Goal: Information Seeking & Learning: Find specific fact

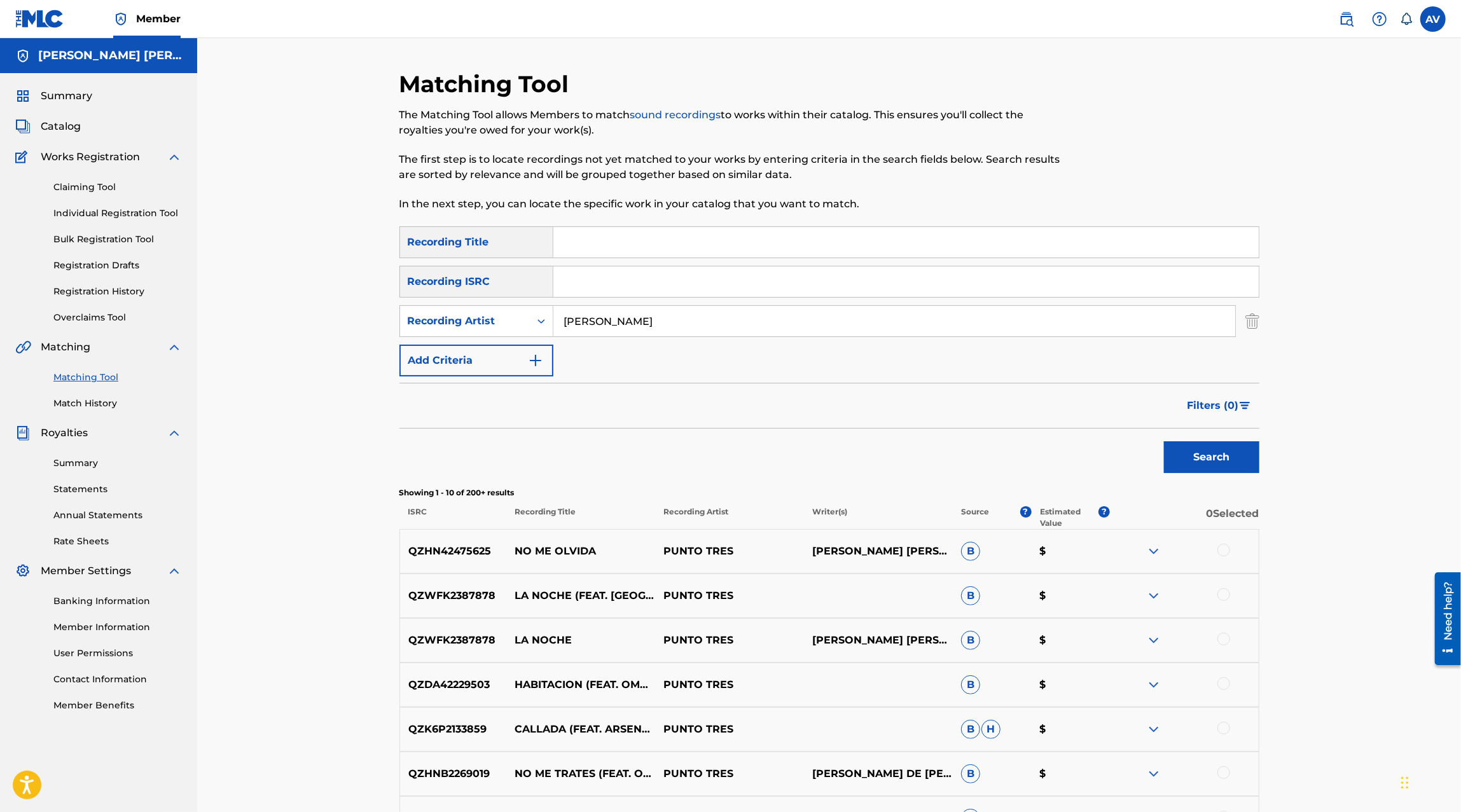
type input "[PERSON_NAME]"
click at [1164, 441] on button "Search" at bounding box center [1212, 457] width 96 height 32
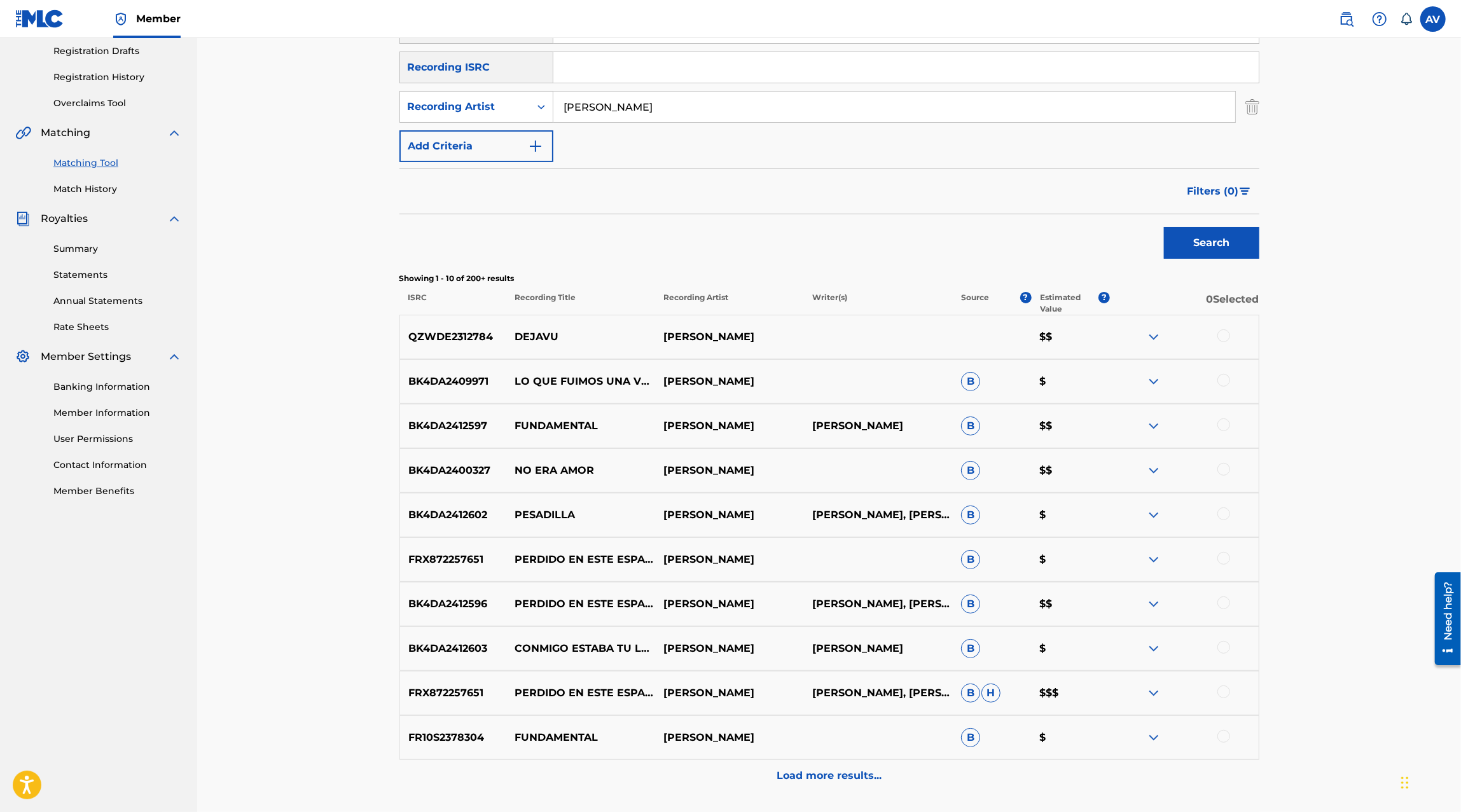
scroll to position [287, 0]
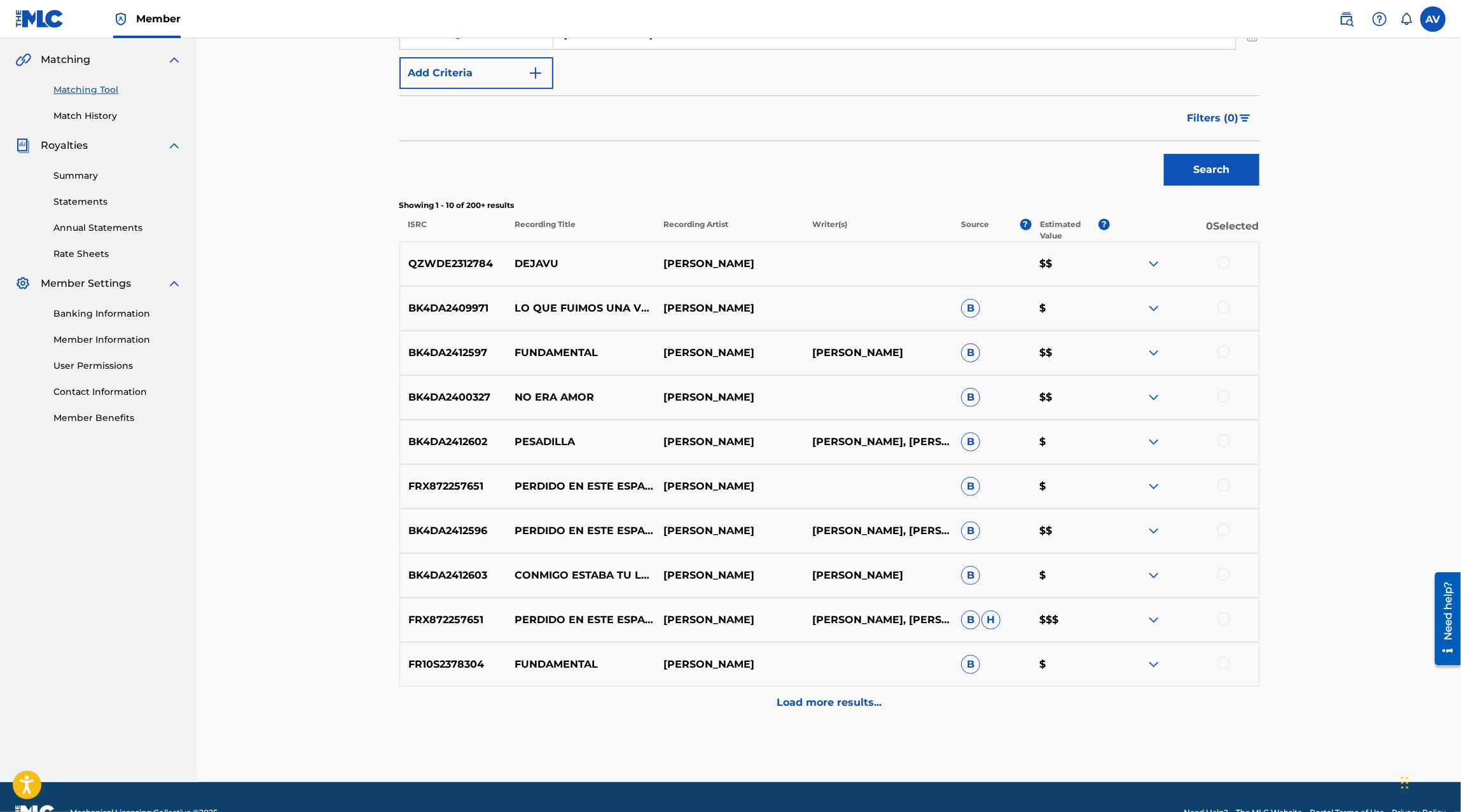
click at [1152, 273] on div "QZWDE2312784 DEJAVU [PERSON_NAME] $$" at bounding box center [829, 264] width 860 height 45
click at [1152, 264] on img at bounding box center [1154, 264] width 16 height 16
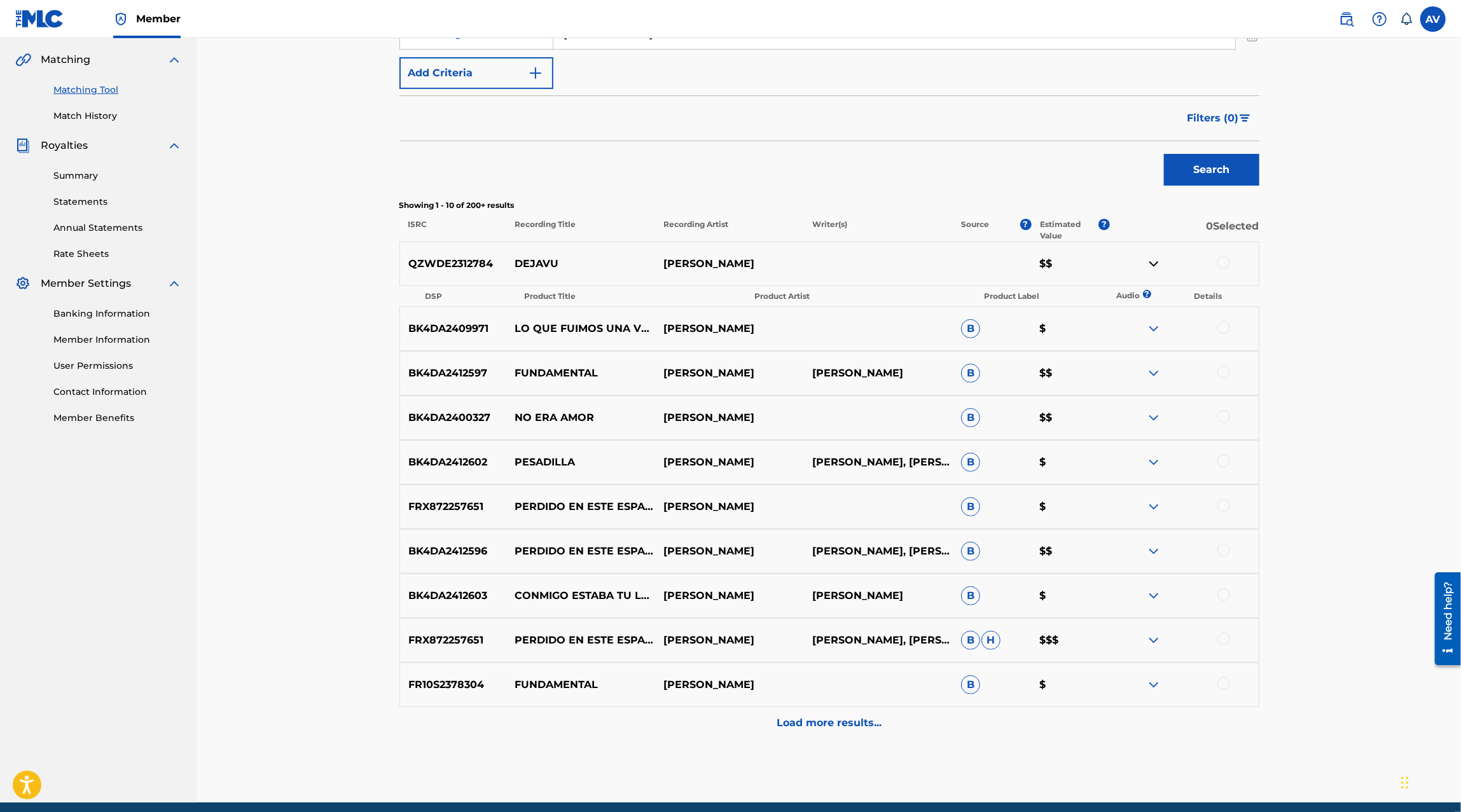
click at [1152, 331] on img at bounding box center [1154, 329] width 16 height 16
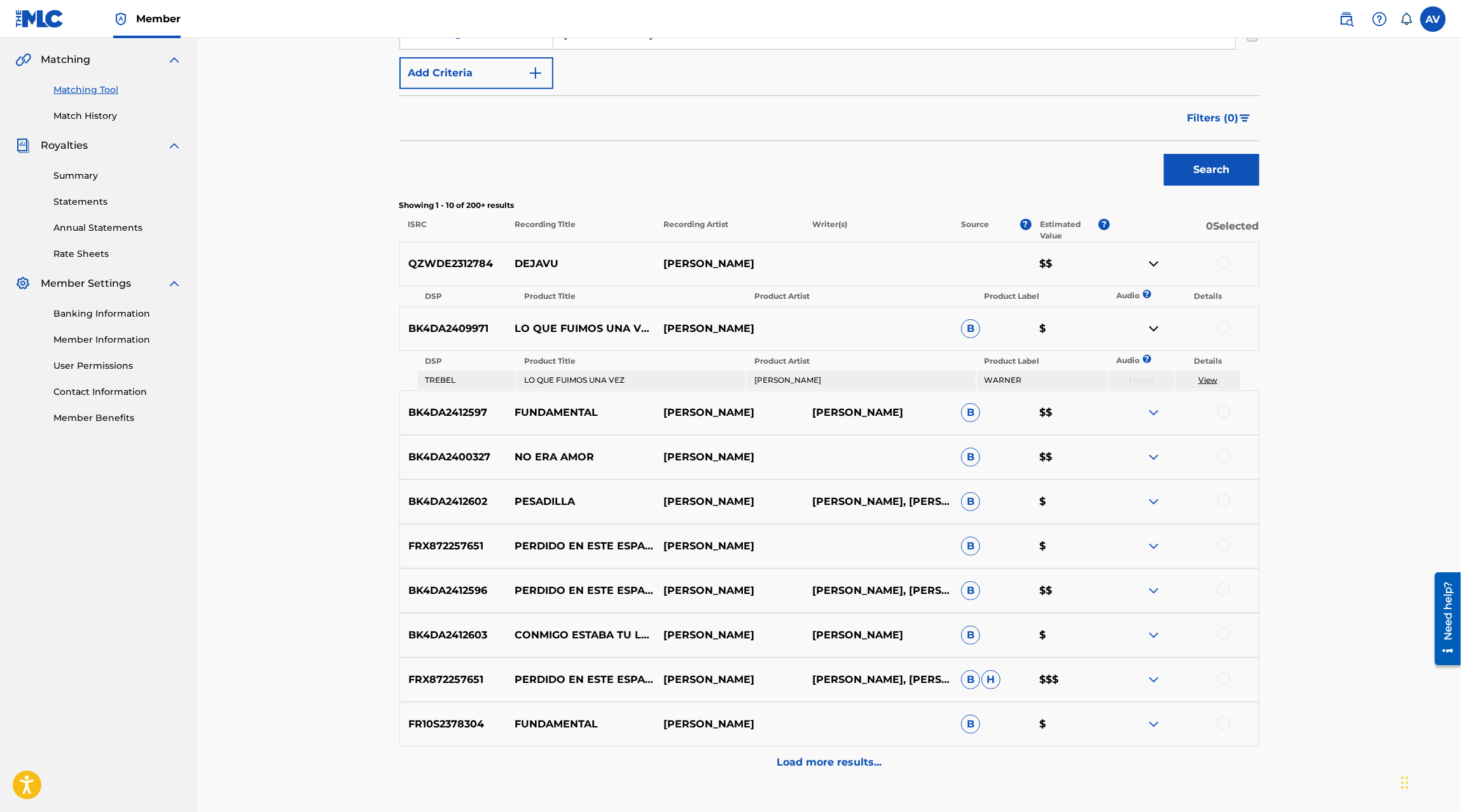
click at [1148, 413] on img at bounding box center [1154, 413] width 16 height 16
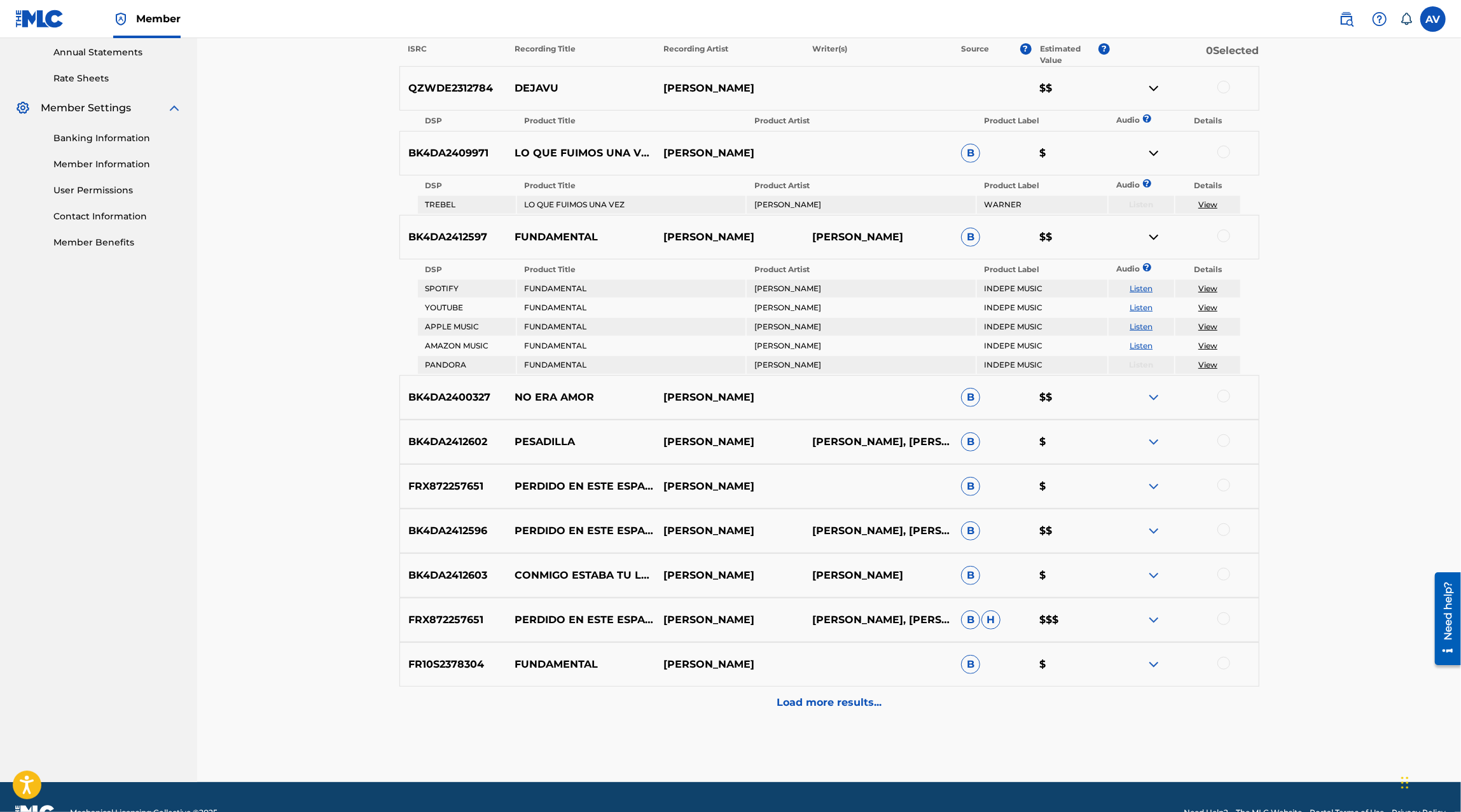
scroll to position [494, 0]
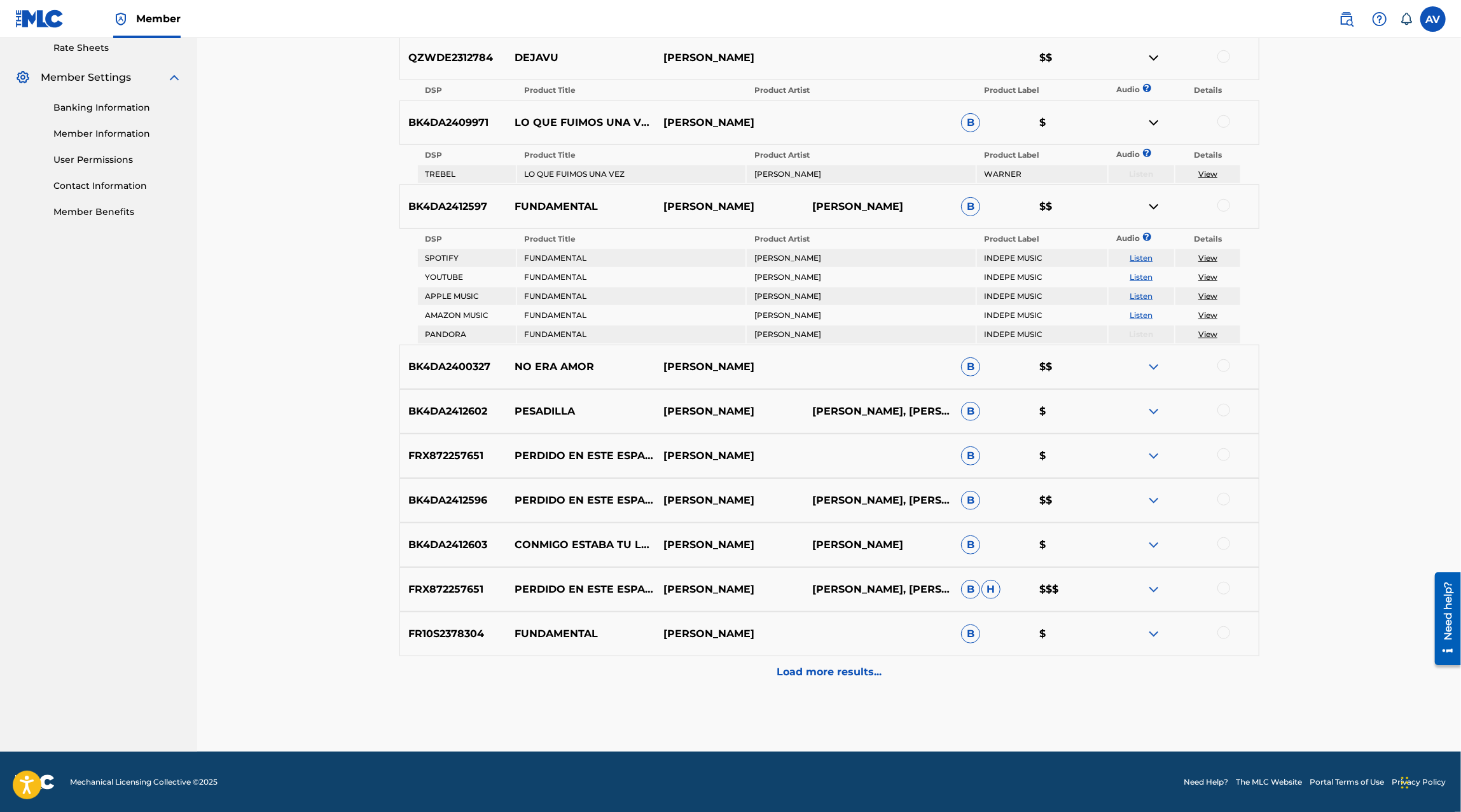
click at [866, 669] on p "Load more results..." at bounding box center [829, 672] width 105 height 16
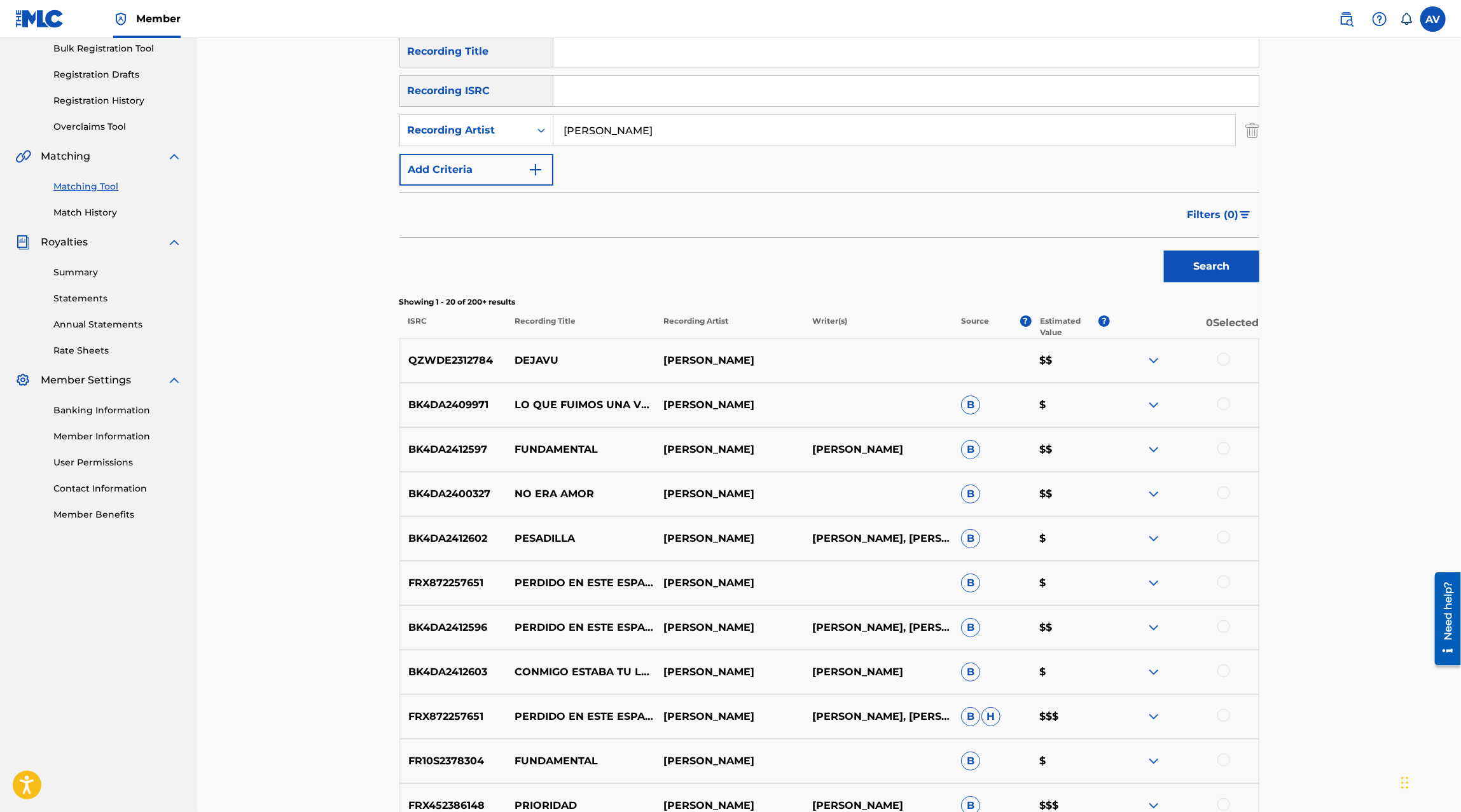
scroll to position [763, 0]
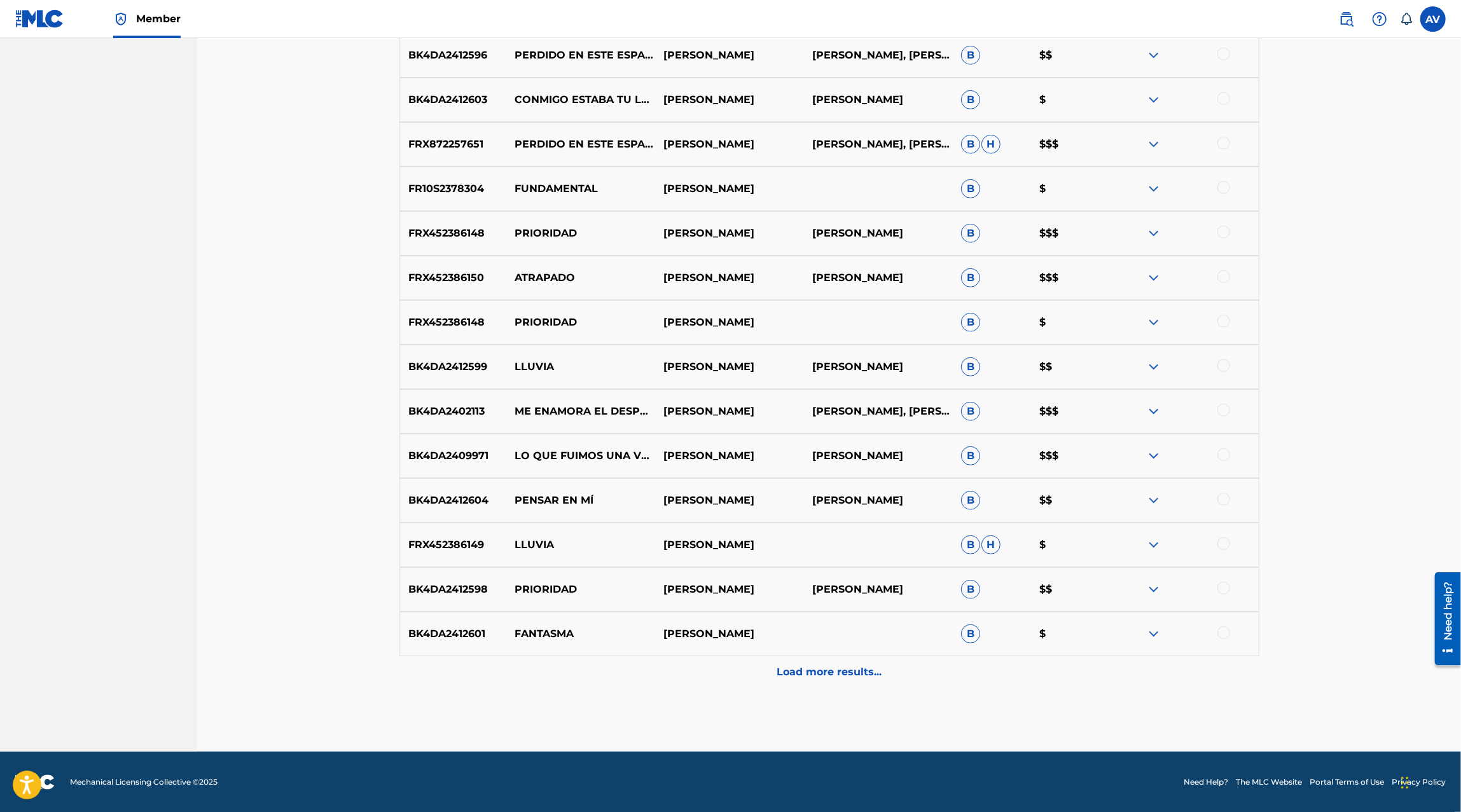
click at [828, 676] on p "Load more results..." at bounding box center [829, 672] width 105 height 16
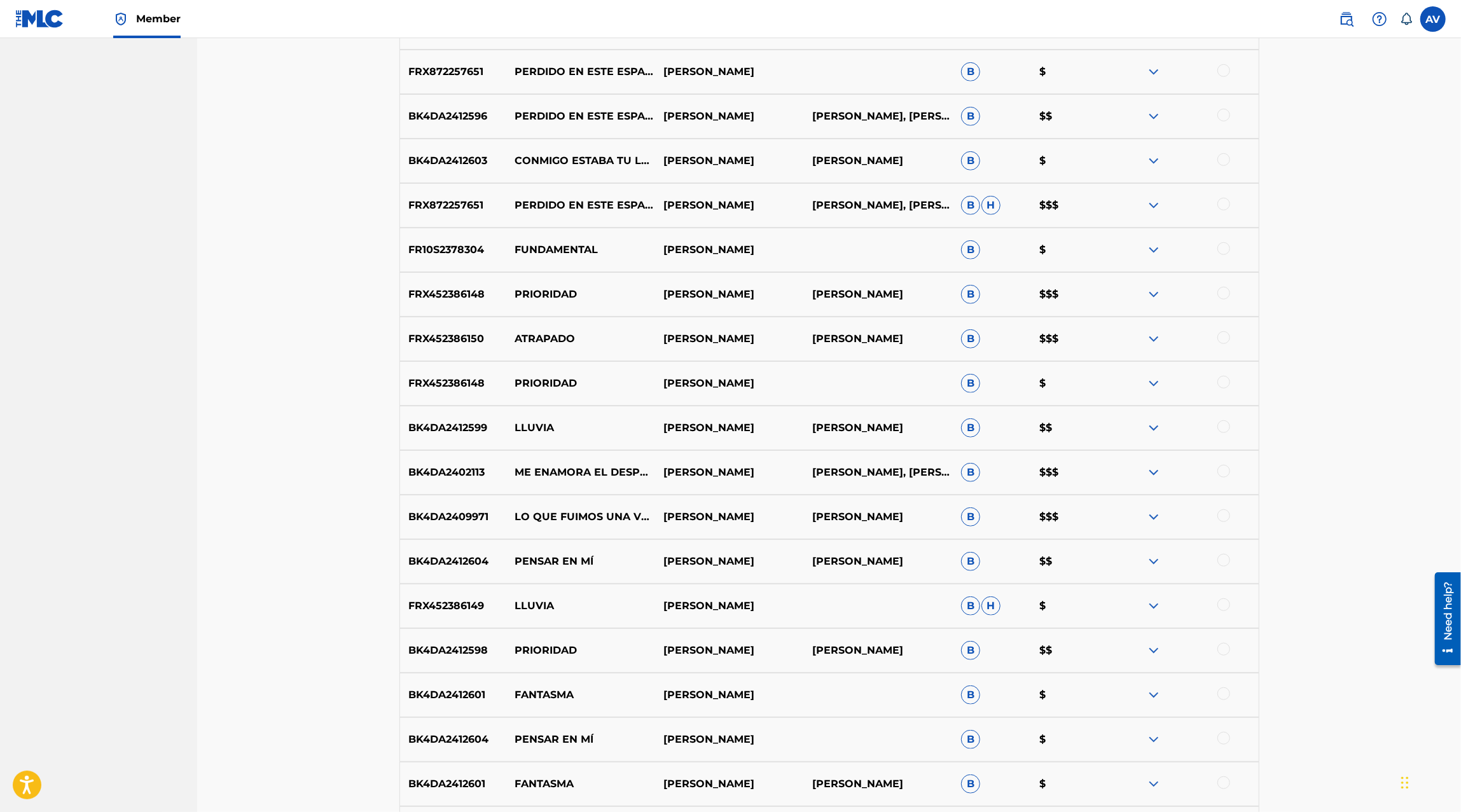
scroll to position [1208, 0]
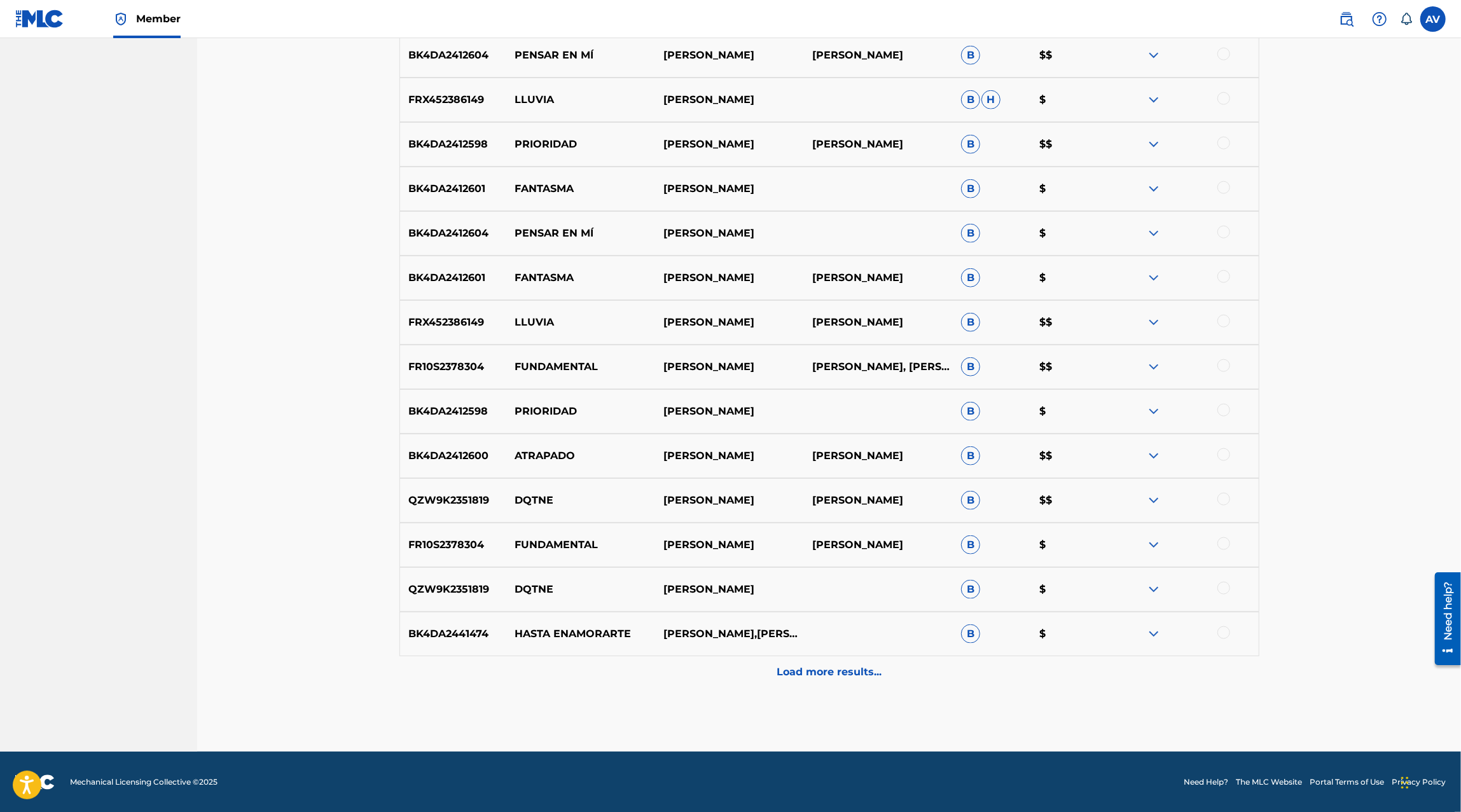
click at [828, 676] on p "Load more results..." at bounding box center [829, 672] width 105 height 16
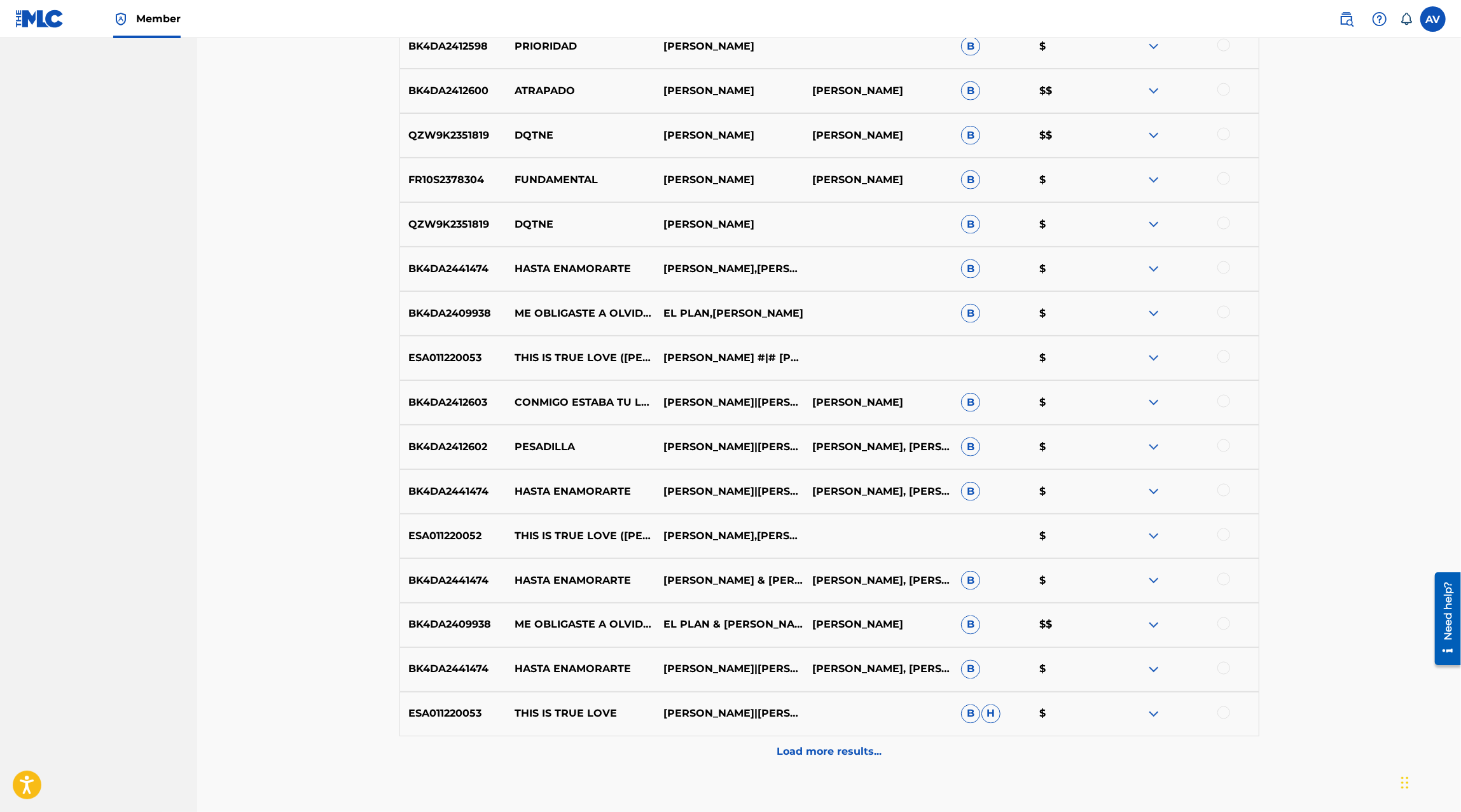
scroll to position [1653, 0]
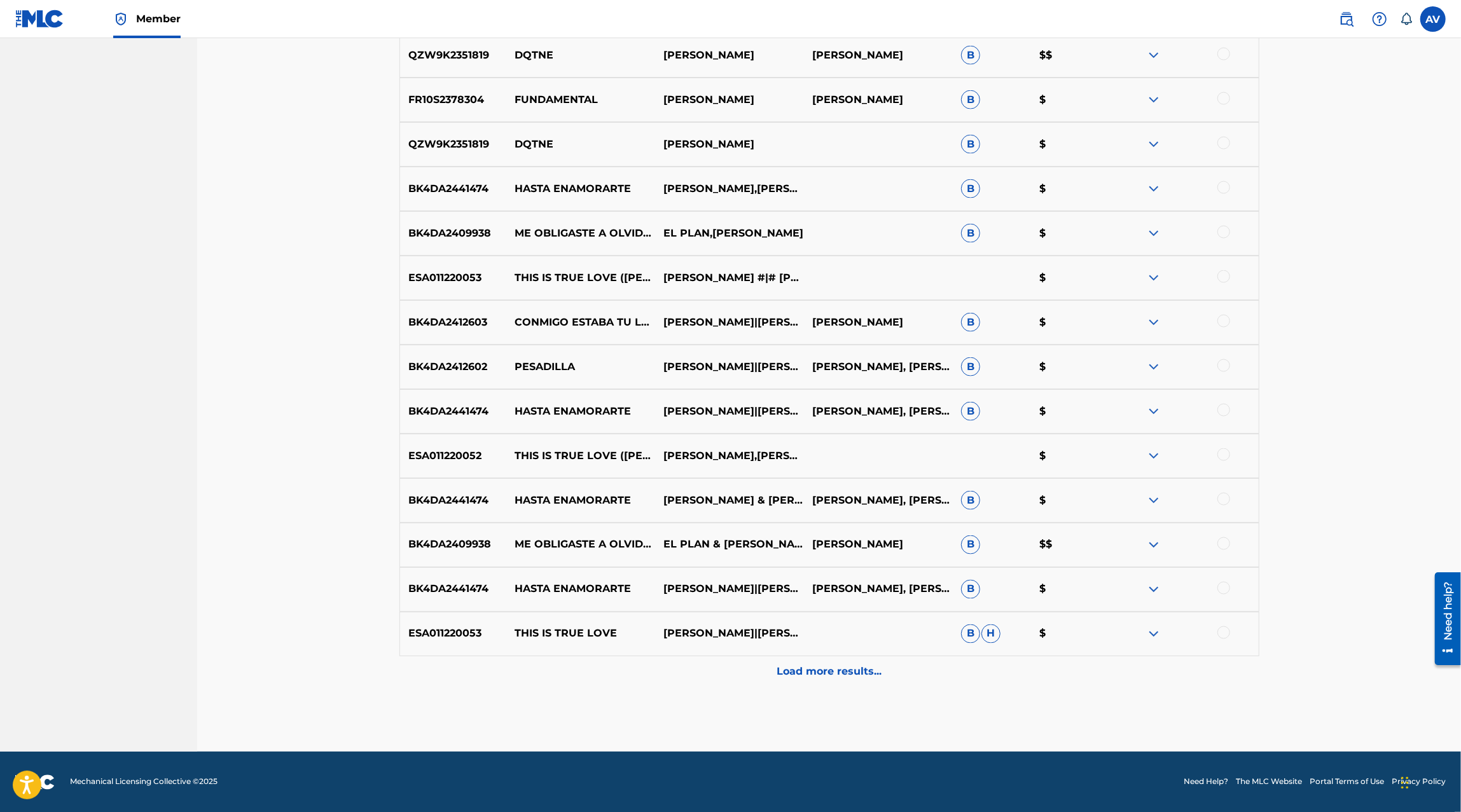
click at [828, 676] on p "Load more results..." at bounding box center [829, 672] width 105 height 16
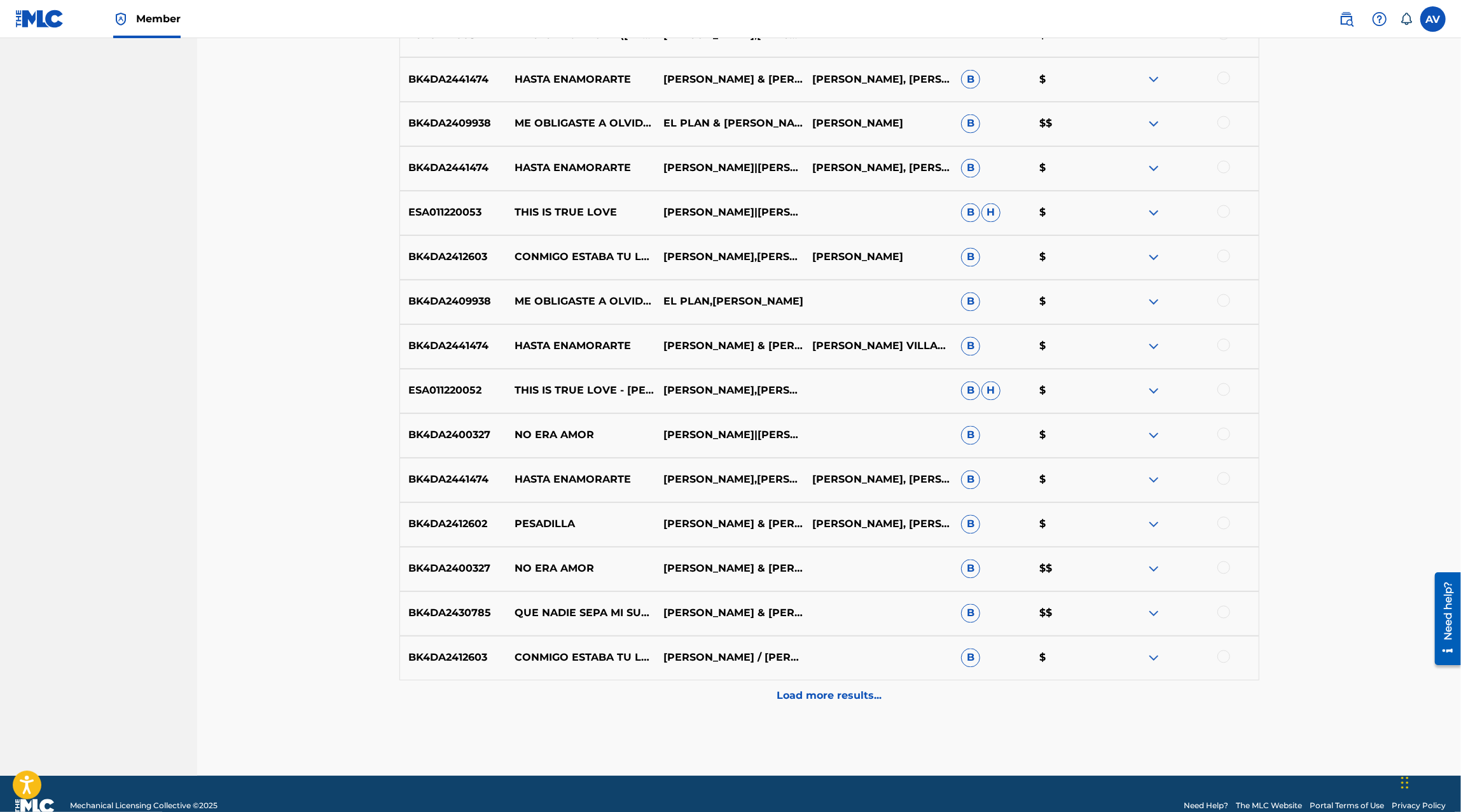
scroll to position [2074, 0]
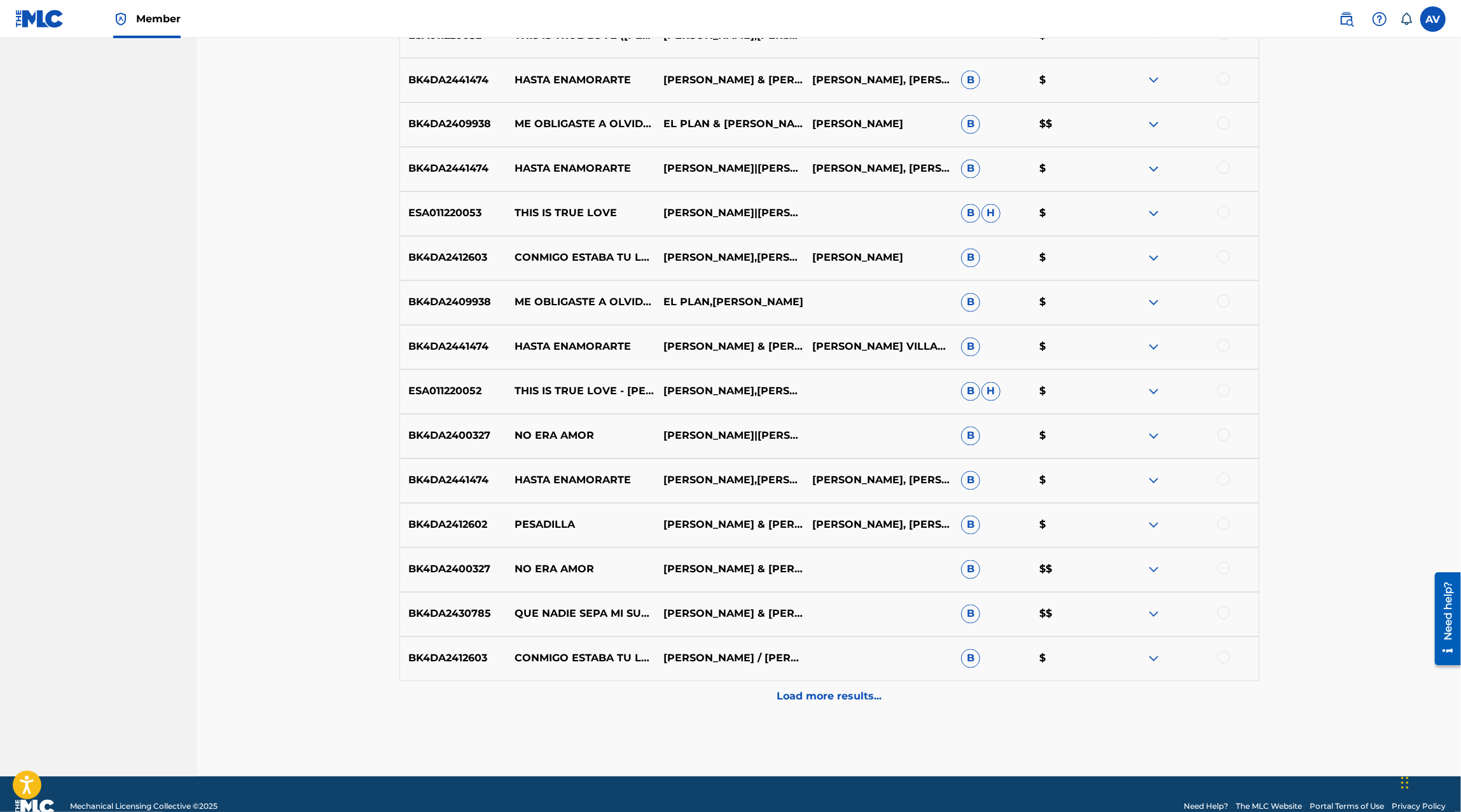
click at [814, 700] on p "Load more results..." at bounding box center [829, 697] width 105 height 16
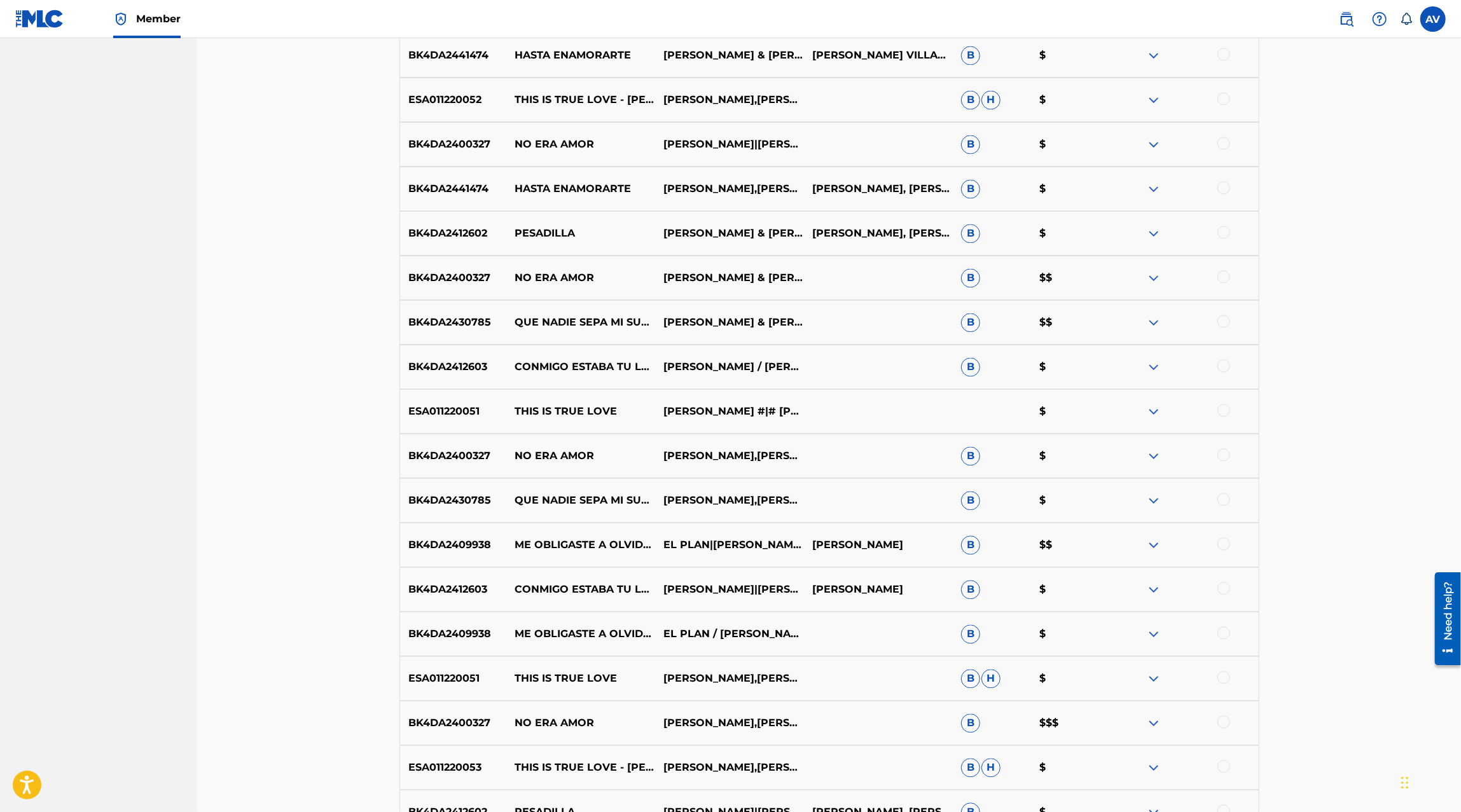
scroll to position [2543, 0]
